Goal: Navigation & Orientation: Find specific page/section

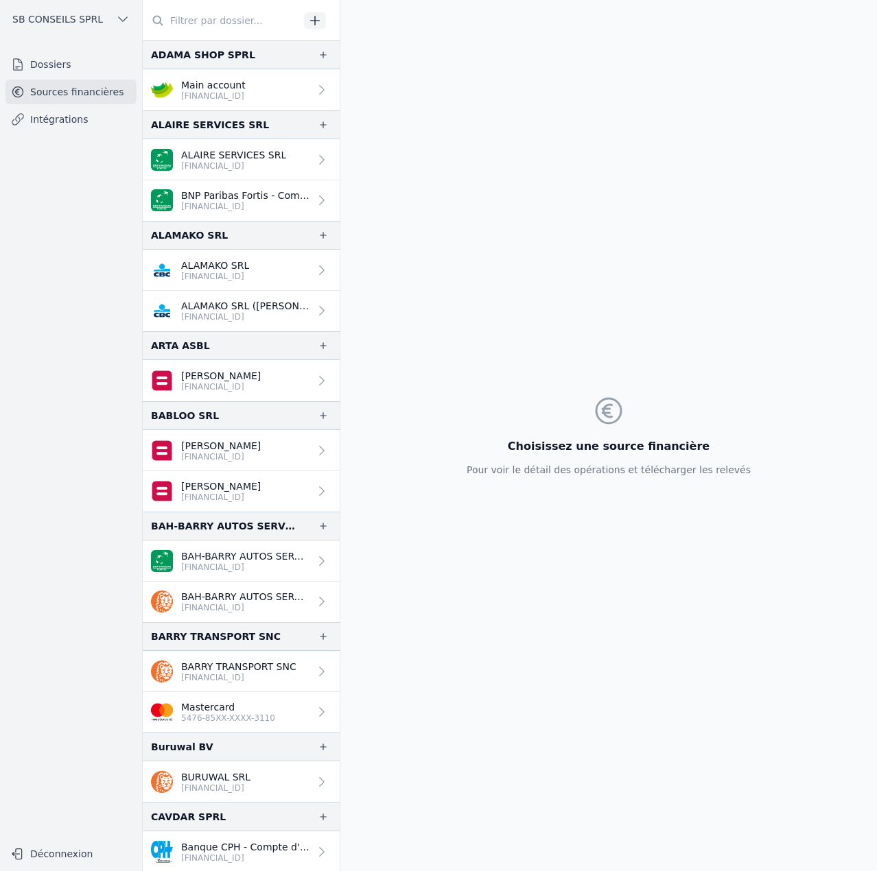
click at [222, 89] on p "Main account" at bounding box center [213, 85] width 64 height 14
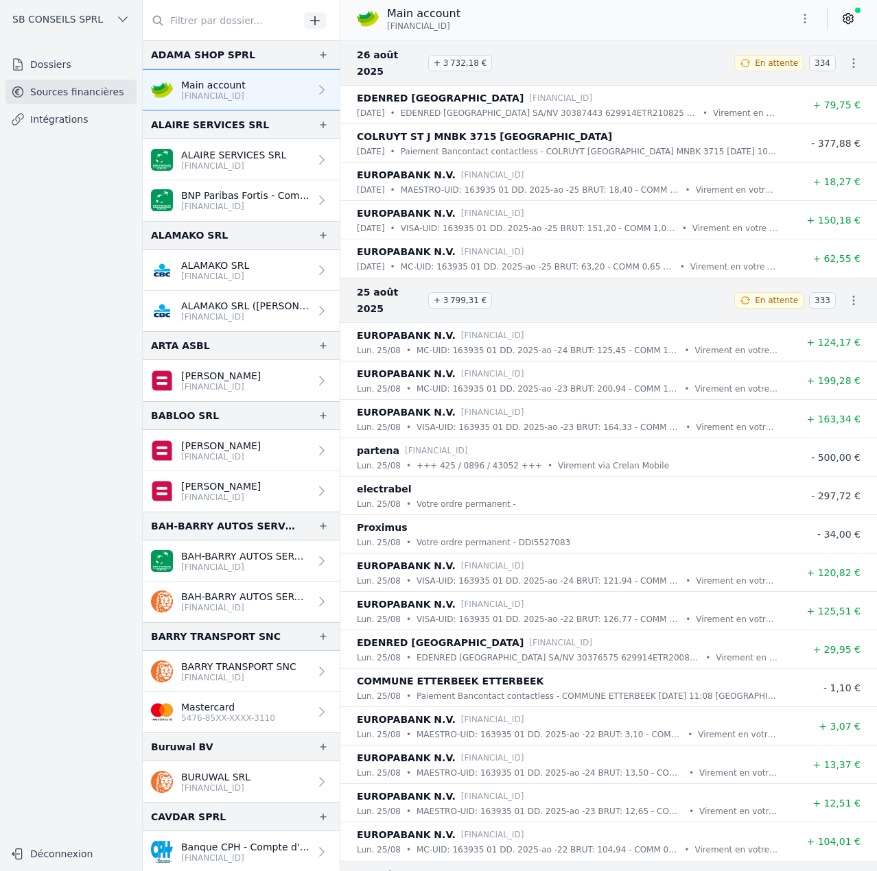
click at [257, 207] on p "[FINANCIAL_ID]" at bounding box center [245, 206] width 128 height 11
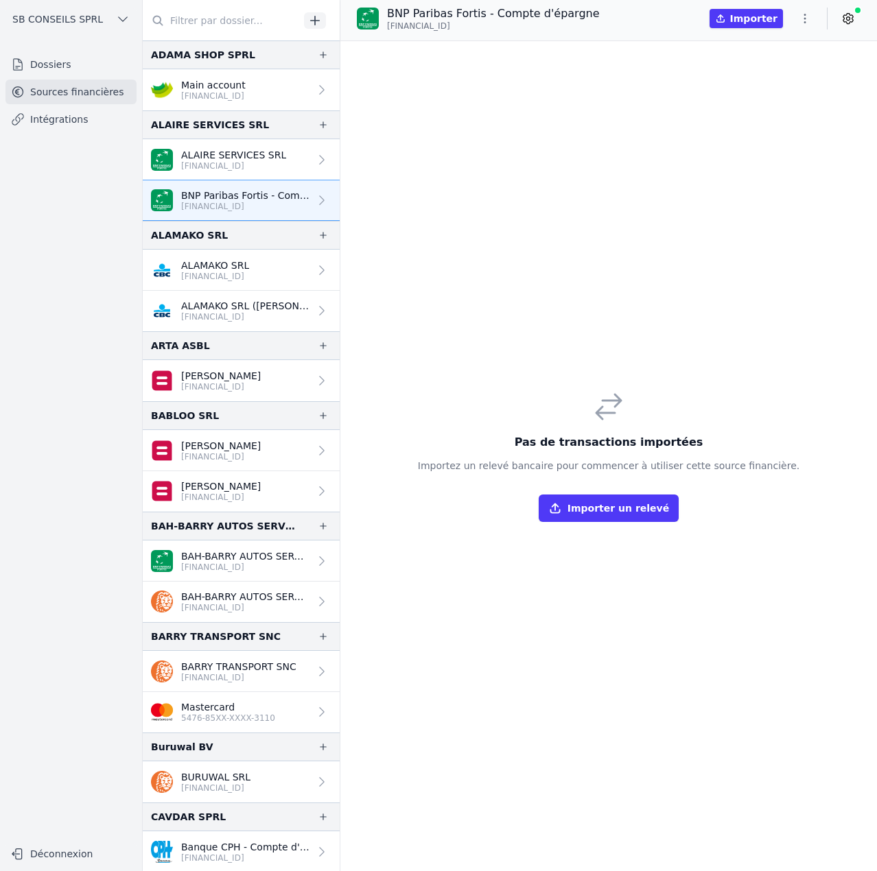
click at [258, 163] on p "[FINANCIAL_ID]" at bounding box center [233, 166] width 105 height 11
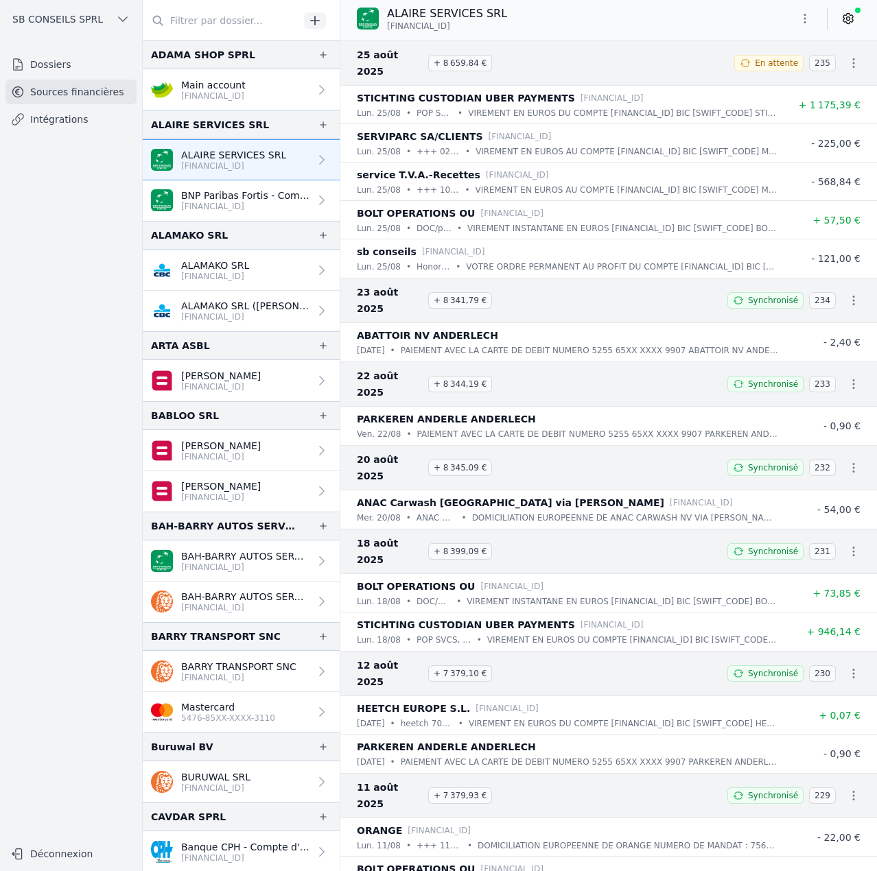
click at [263, 274] on link "ALAMAKO SRL [FINANCIAL_ID]" at bounding box center [241, 270] width 197 height 41
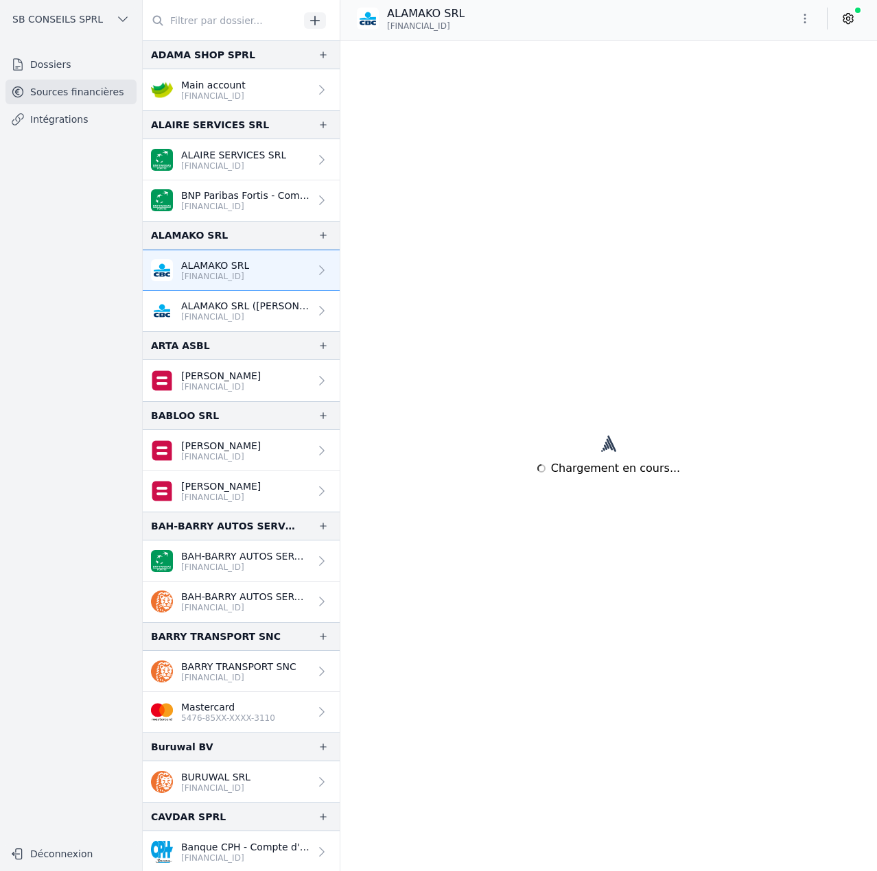
click at [261, 311] on p "ALAMAKO SRL ([PERSON_NAME]-[DATE])" at bounding box center [245, 306] width 128 height 14
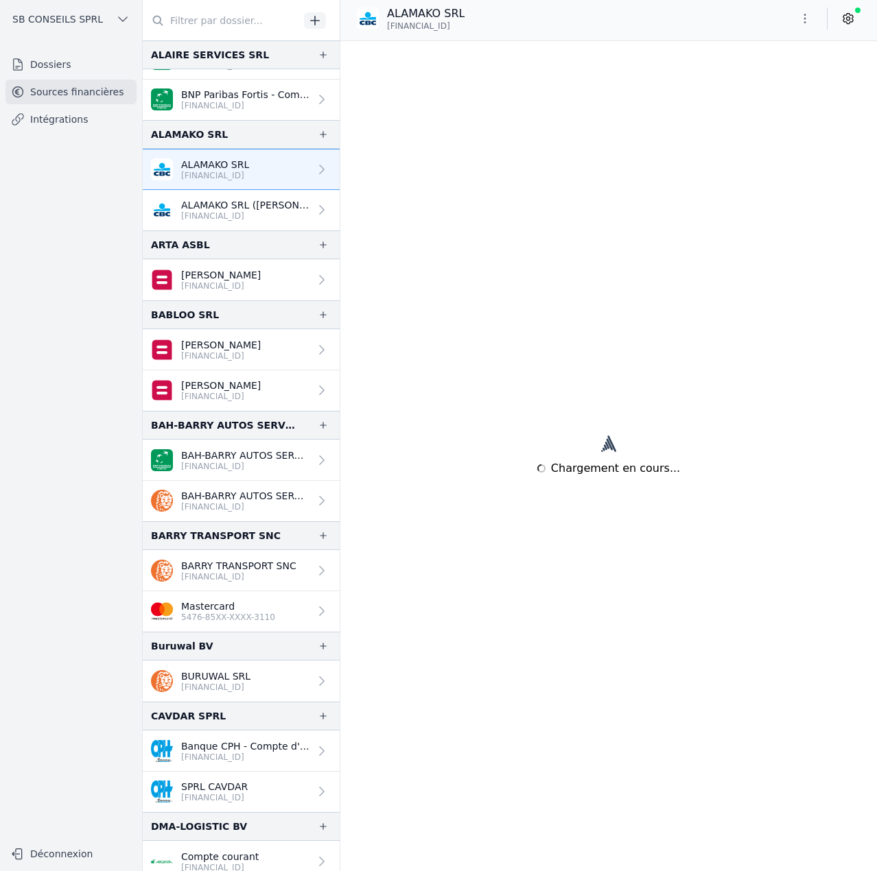
scroll to position [137, 0]
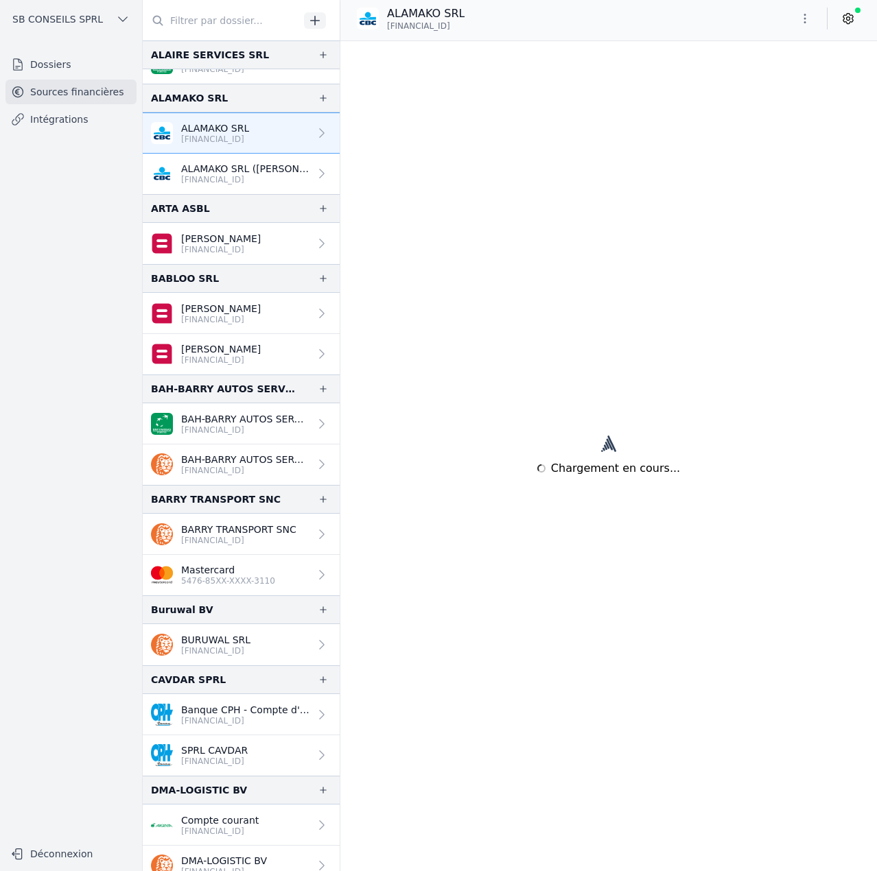
click at [261, 248] on p "[FINANCIAL_ID]" at bounding box center [221, 249] width 80 height 11
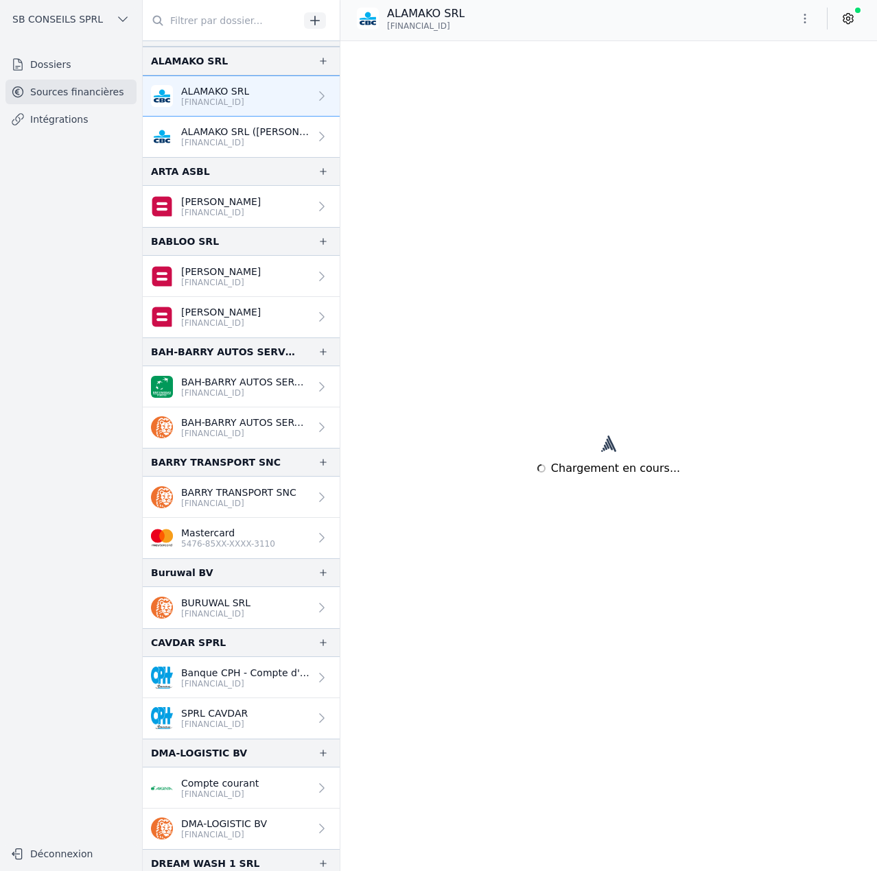
scroll to position [206, 0]
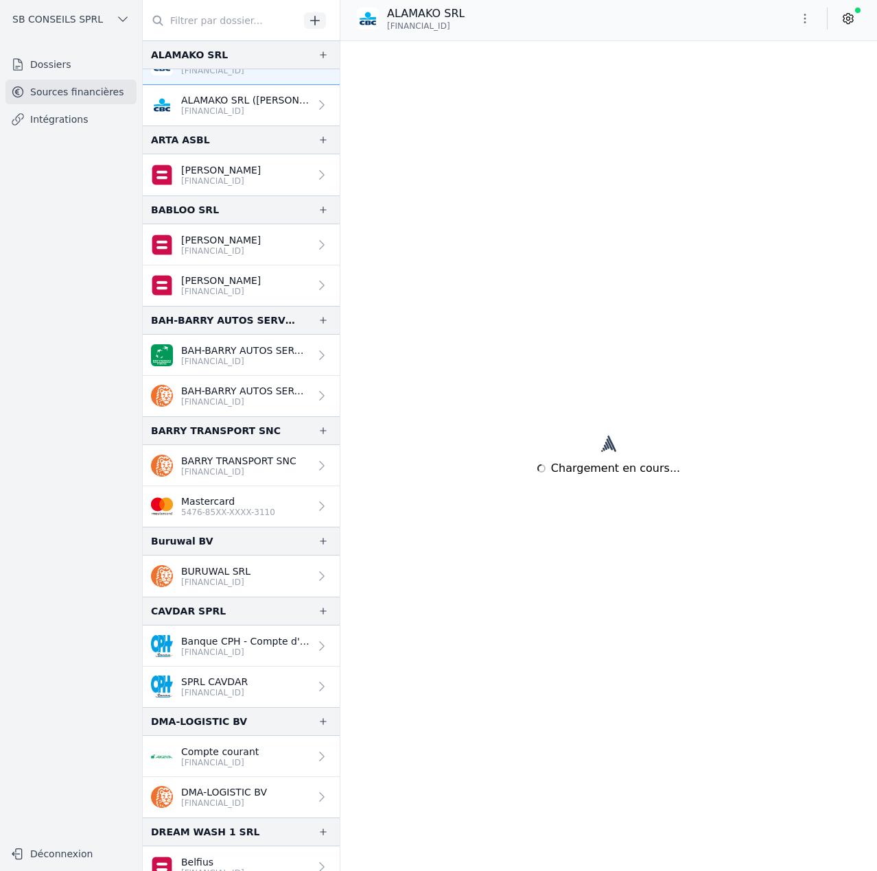
click at [261, 241] on link "[PERSON_NAME] [FINANCIAL_ID]" at bounding box center [241, 244] width 197 height 41
click at [260, 282] on link "[PERSON_NAME] [FINANCIAL_ID]" at bounding box center [241, 286] width 197 height 40
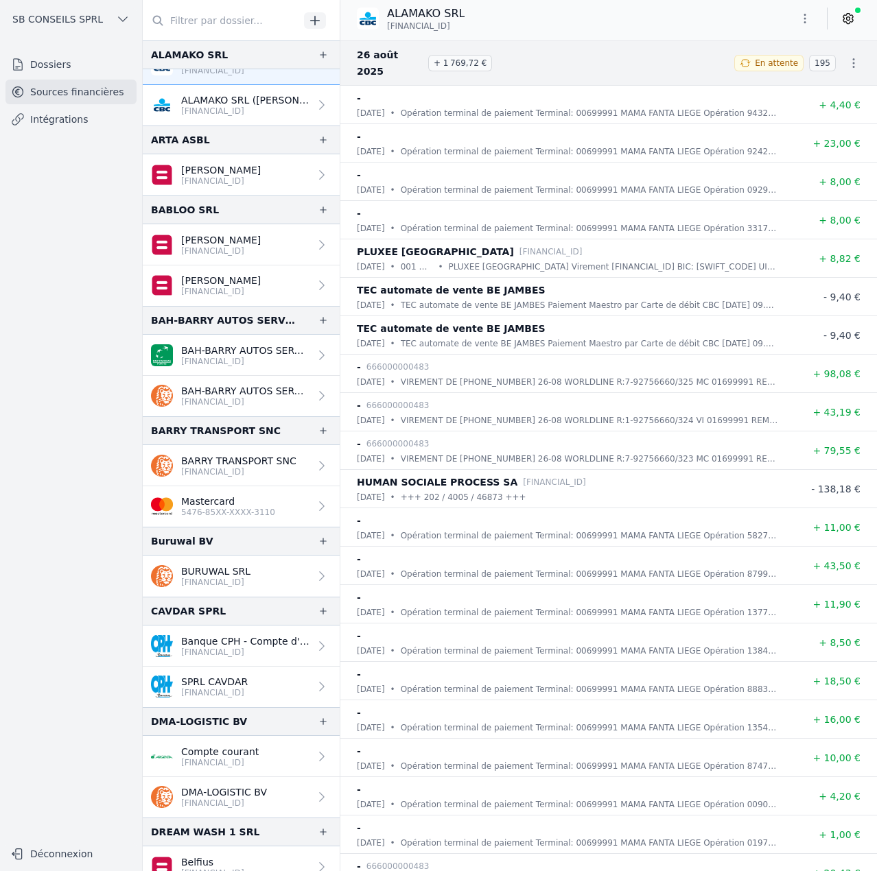
click at [259, 243] on p "[PERSON_NAME]" at bounding box center [221, 240] width 80 height 14
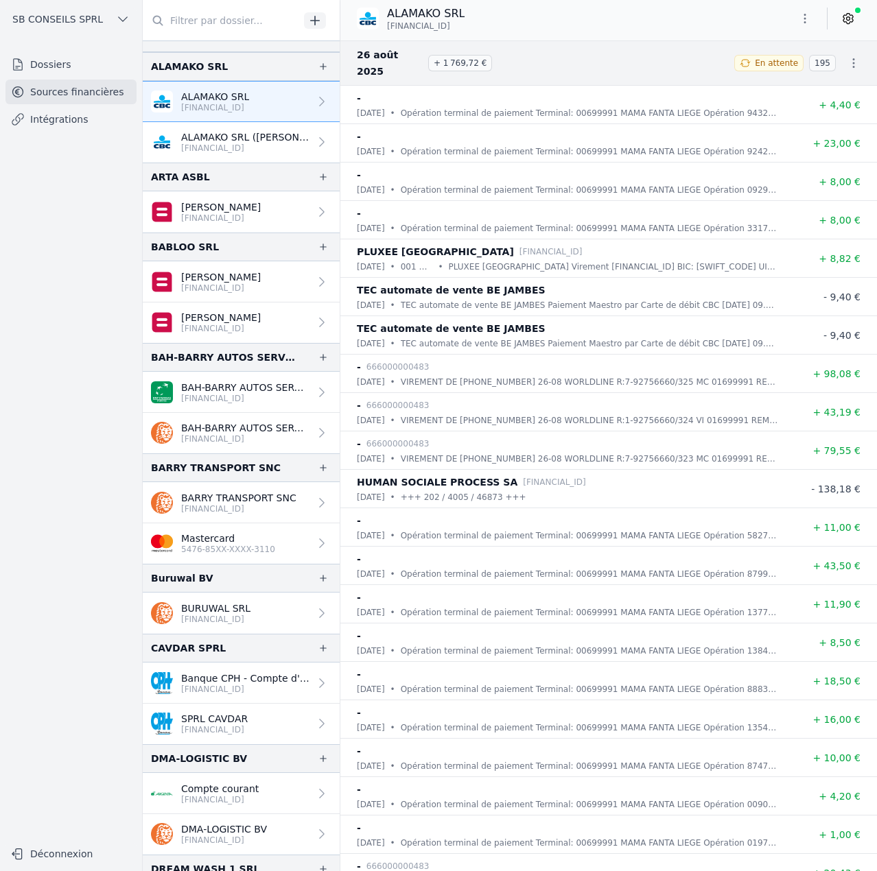
scroll to position [137, 0]
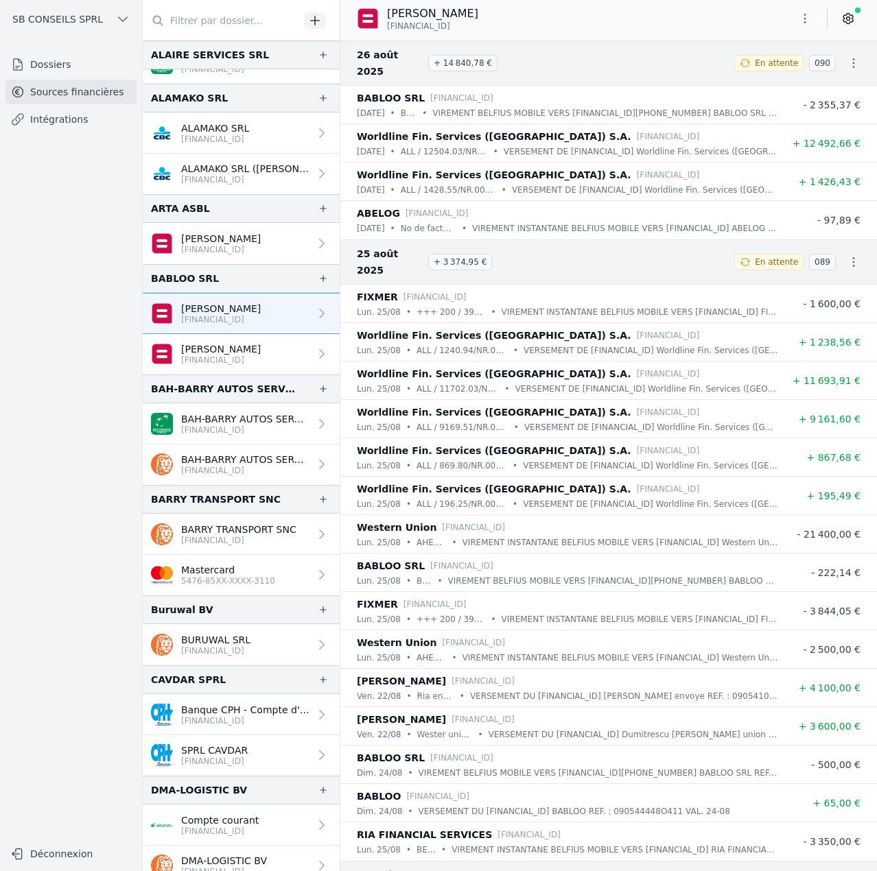
click at [262, 357] on link "[PERSON_NAME] [FINANCIAL_ID]" at bounding box center [241, 354] width 197 height 40
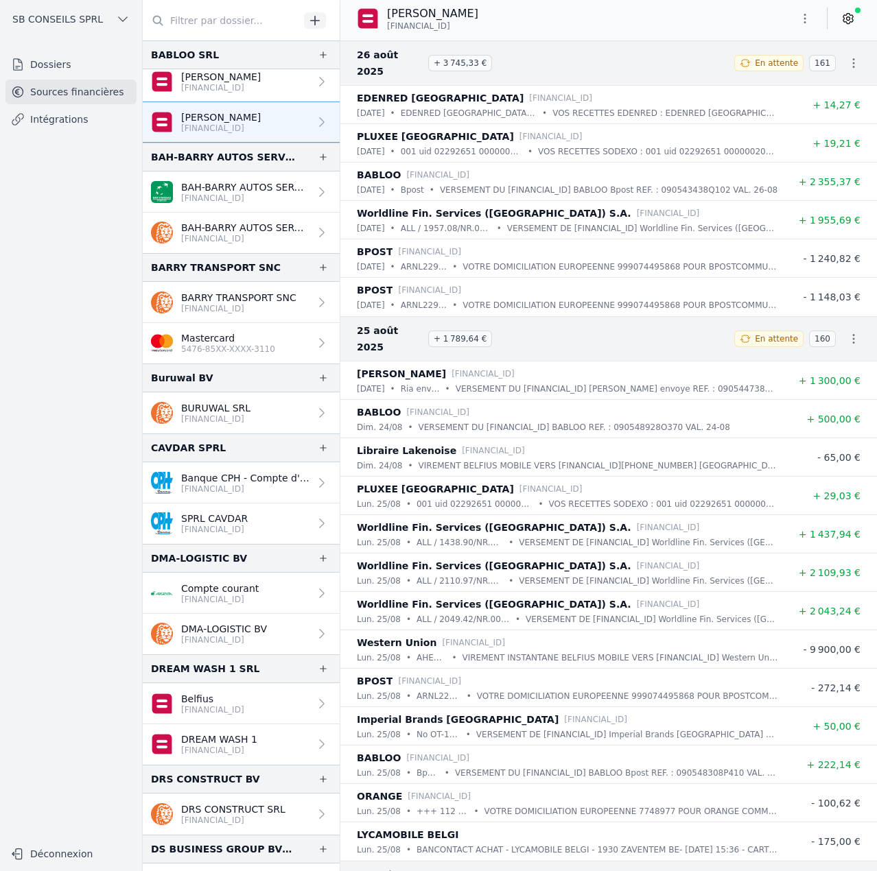
scroll to position [412, 0]
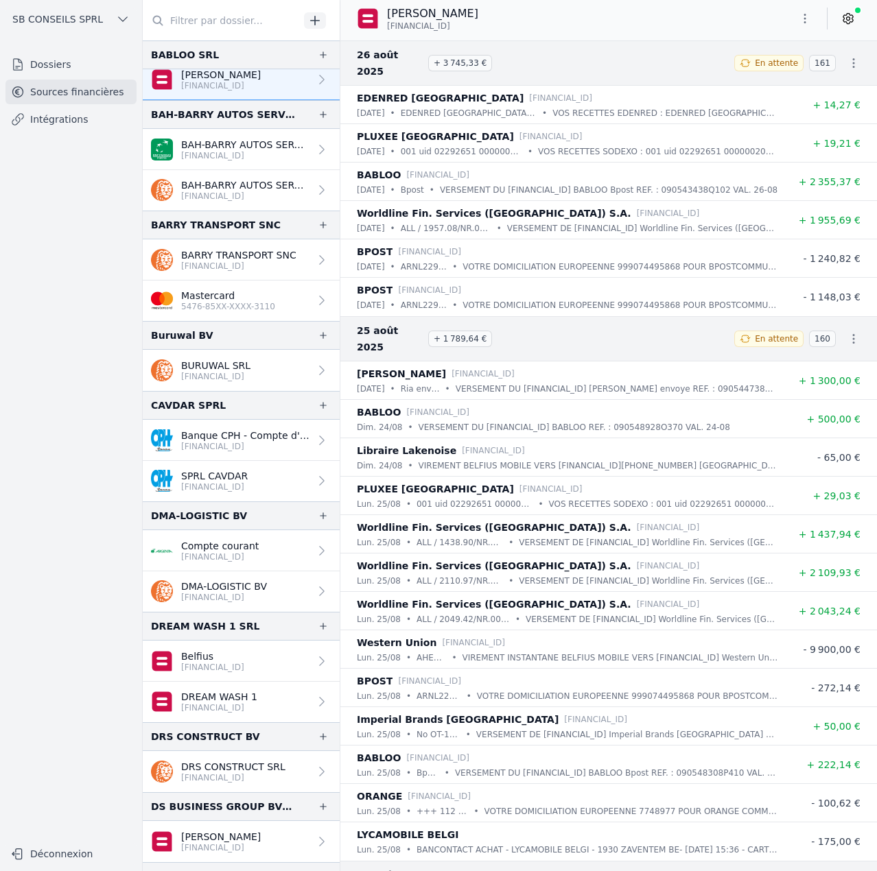
click at [261, 270] on p "[FINANCIAL_ID]" at bounding box center [238, 266] width 115 height 11
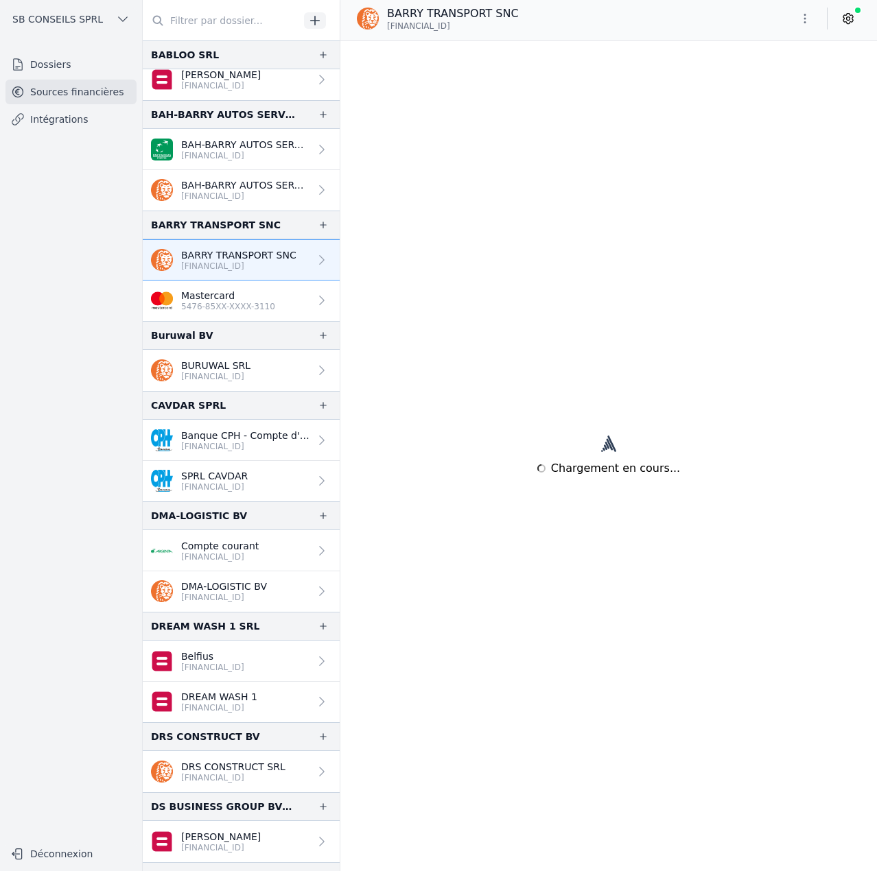
scroll to position [480, 0]
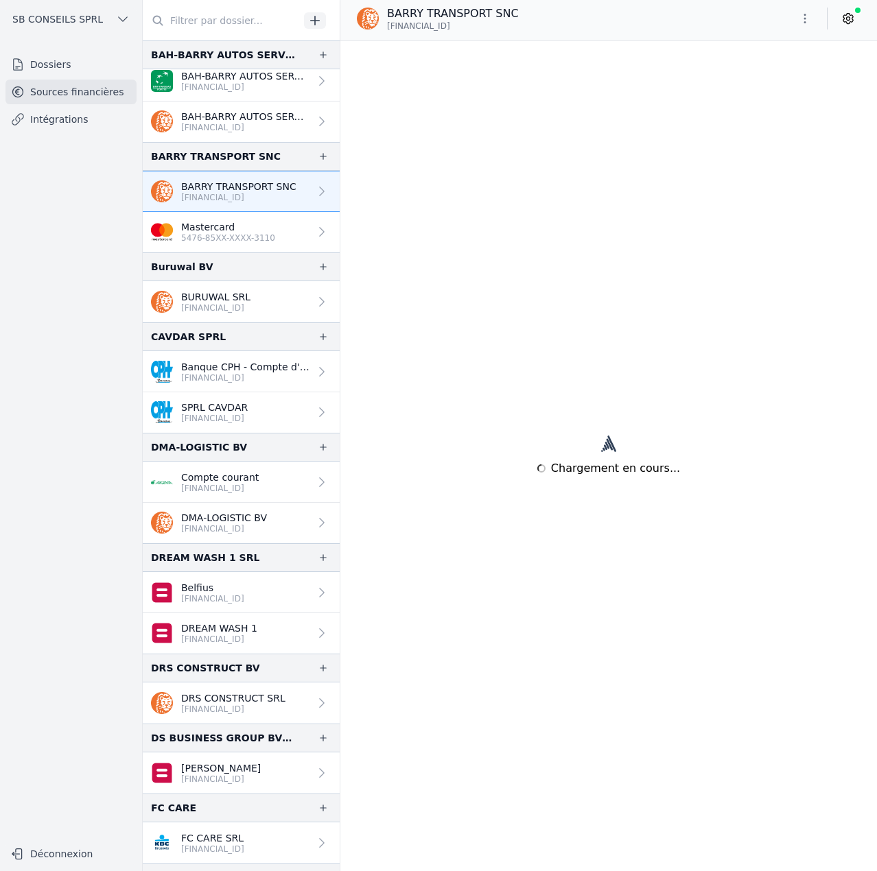
click at [266, 235] on link "Mastercard 5476-85XX-XXXX-3110" at bounding box center [241, 232] width 197 height 40
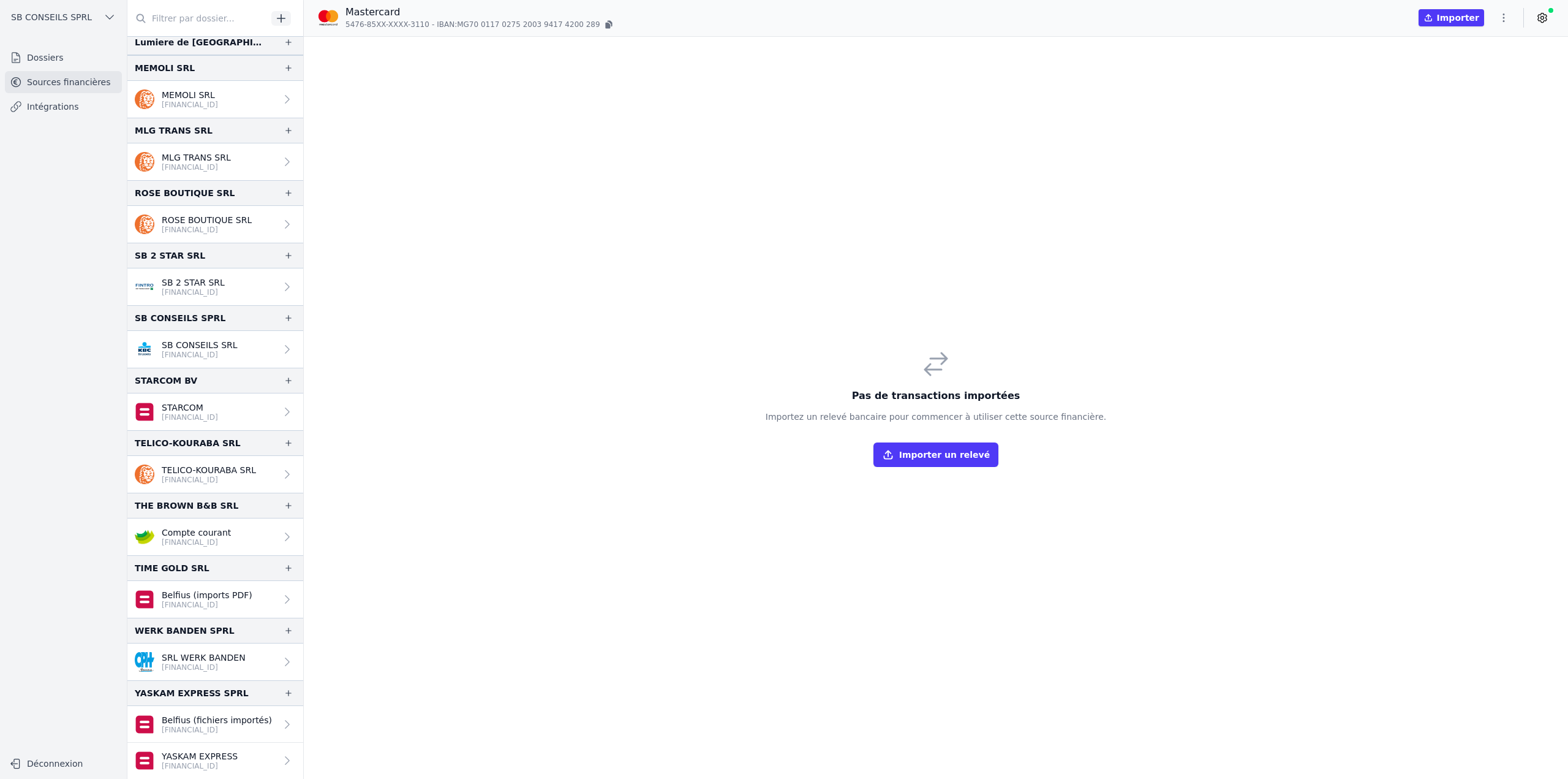
scroll to position [1495, 0]
